Goal: Information Seeking & Learning: Learn about a topic

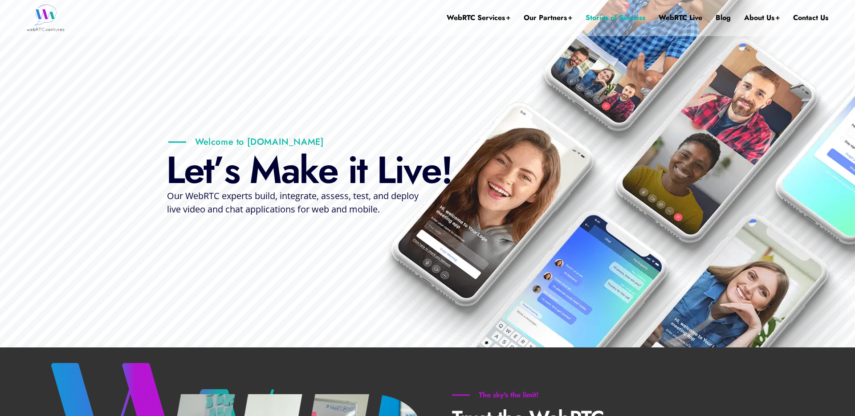
click at [600, 17] on link "Stories of Success" at bounding box center [616, 18] width 60 height 36
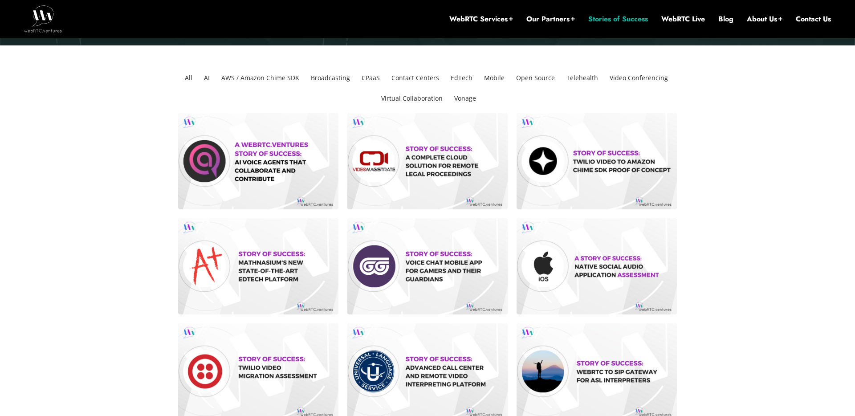
scroll to position [209, 0]
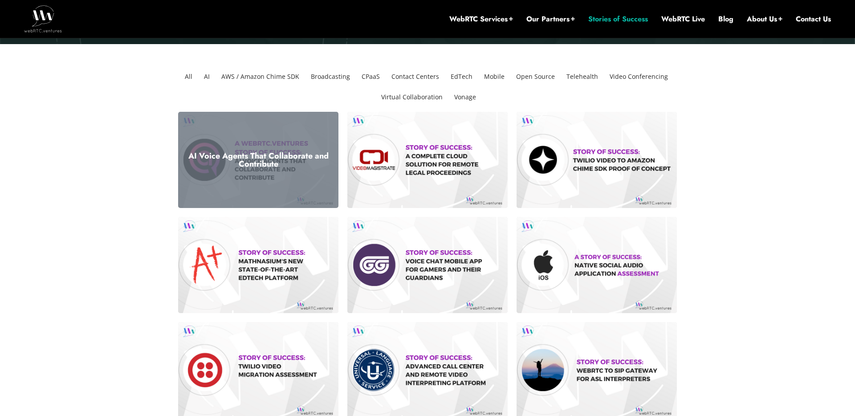
click at [209, 163] on h3 "AI Voice Agents That Collaborate and Contribute" at bounding box center [258, 160] width 147 height 16
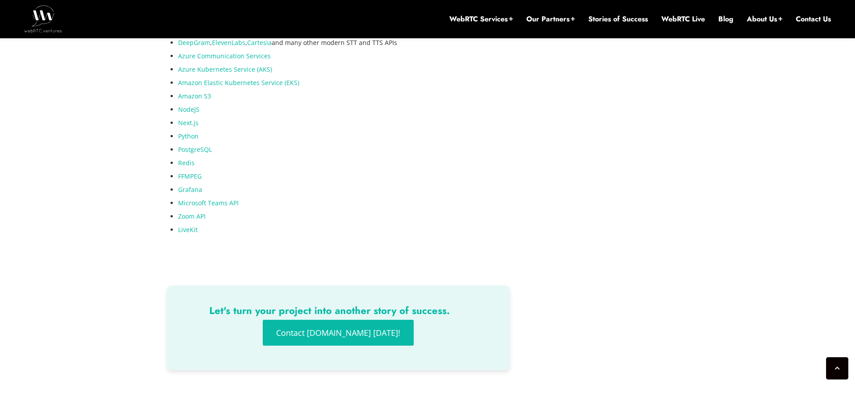
scroll to position [1898, 0]
